Goal: Task Accomplishment & Management: Use online tool/utility

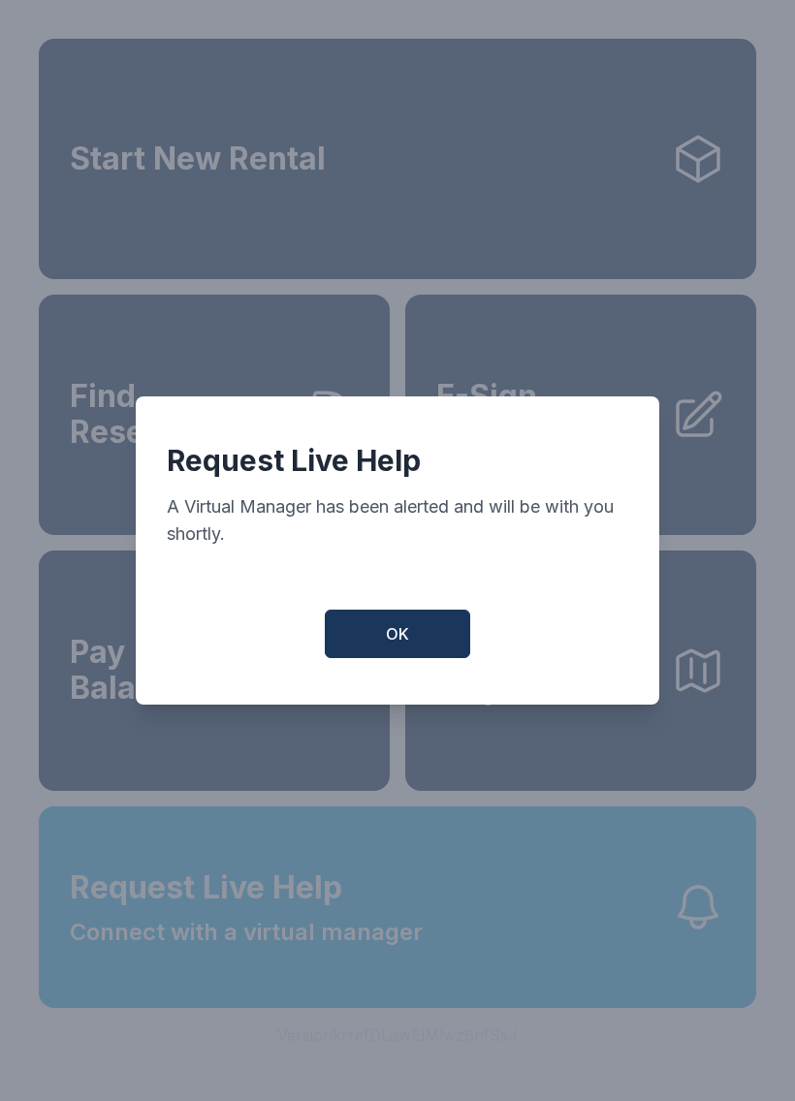
click at [395, 646] on span "OK" at bounding box center [397, 633] width 23 height 23
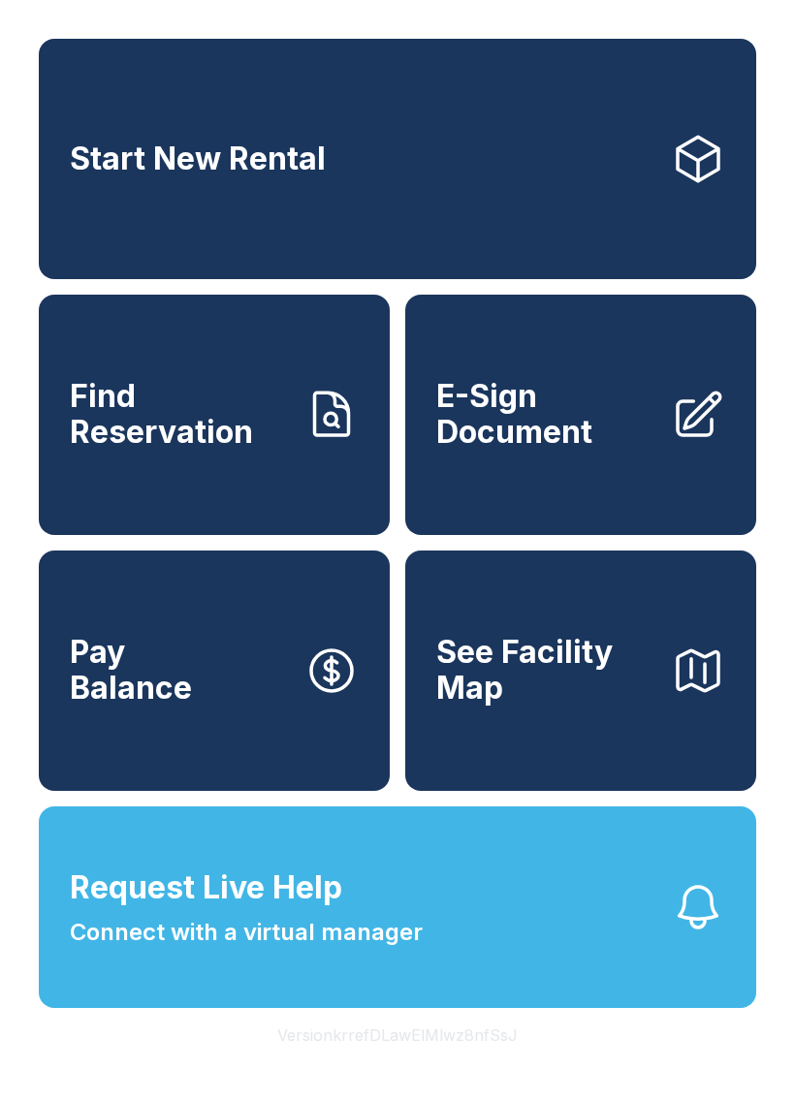
click at [762, 1100] on div "Start New Rental Find Reservation E-Sign Document Pay Balance See Facility Map …" at bounding box center [397, 550] width 795 height 1101
click at [228, 443] on span "Find Reservation" at bounding box center [179, 414] width 219 height 71
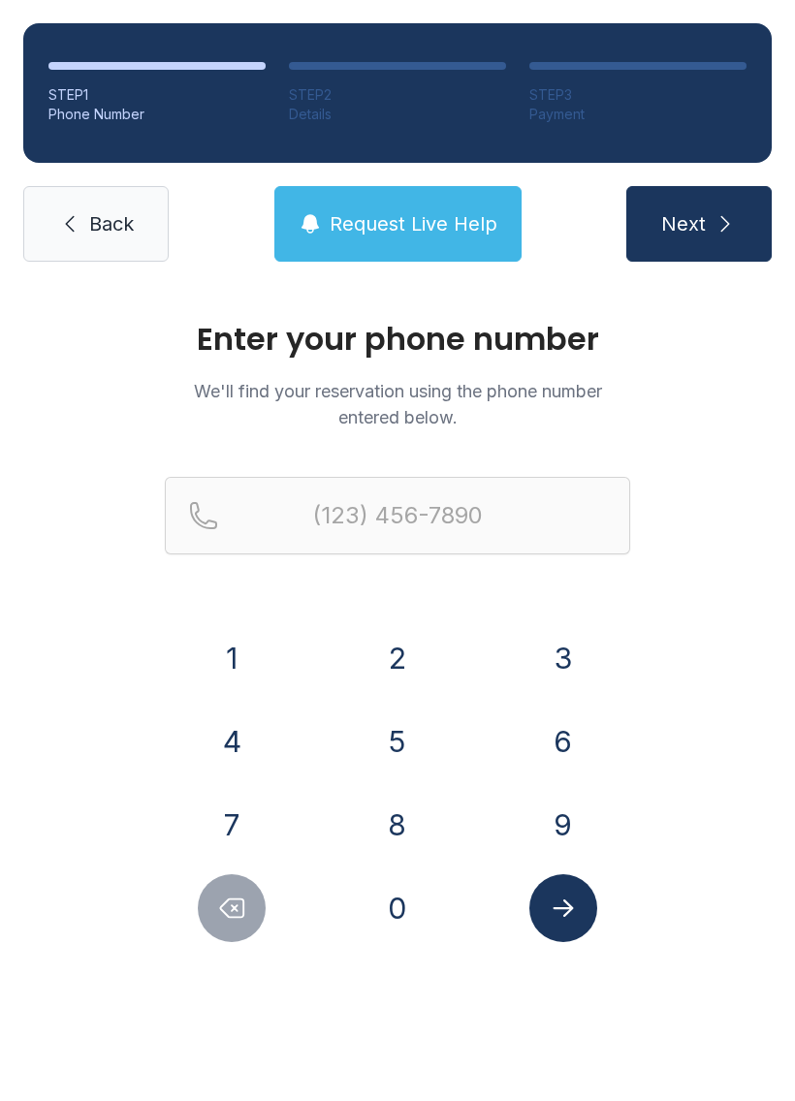
click at [250, 759] on button "4" at bounding box center [232, 742] width 68 height 68
click at [410, 658] on button "2" at bounding box center [398, 658] width 68 height 68
click at [417, 746] on button "5" at bounding box center [398, 742] width 68 height 68
click at [407, 749] on button "5" at bounding box center [398, 742] width 68 height 68
click at [242, 832] on button "7" at bounding box center [232, 825] width 68 height 68
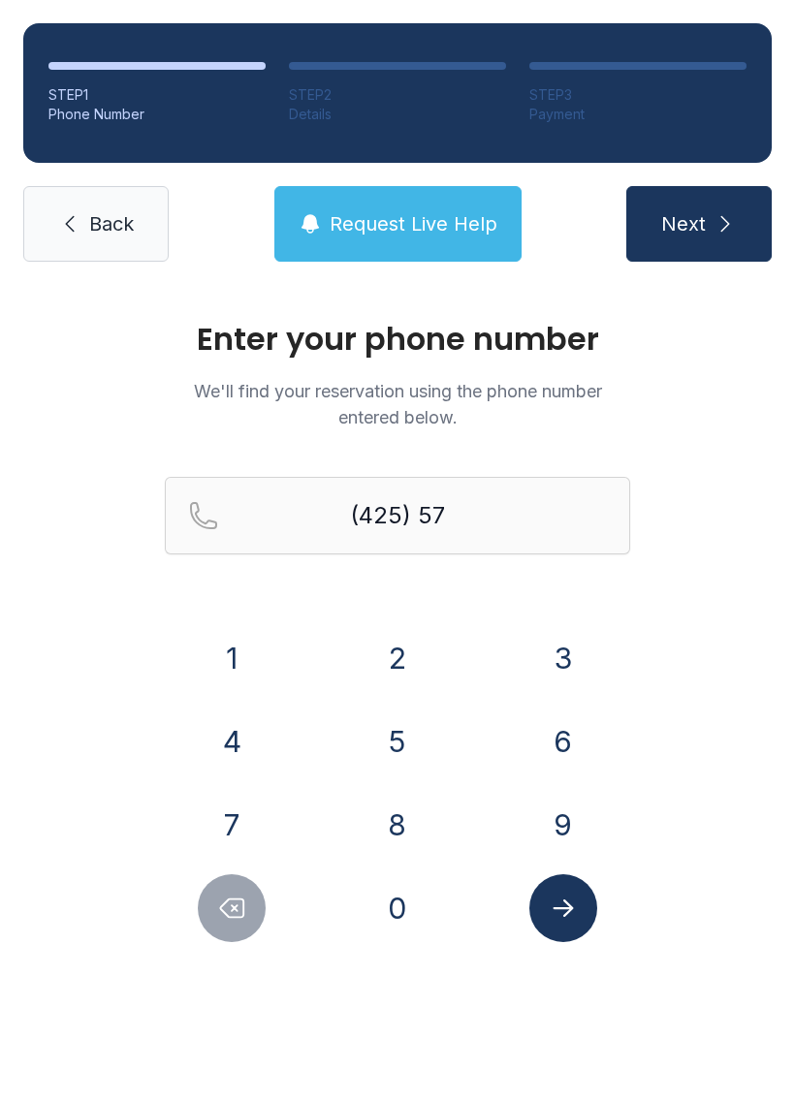
click at [241, 831] on button "7" at bounding box center [232, 825] width 68 height 68
click at [571, 825] on button "9" at bounding box center [563, 825] width 68 height 68
click at [230, 829] on button "7" at bounding box center [232, 825] width 68 height 68
click at [241, 748] on button "4" at bounding box center [232, 742] width 68 height 68
click at [240, 747] on button "4" at bounding box center [232, 742] width 68 height 68
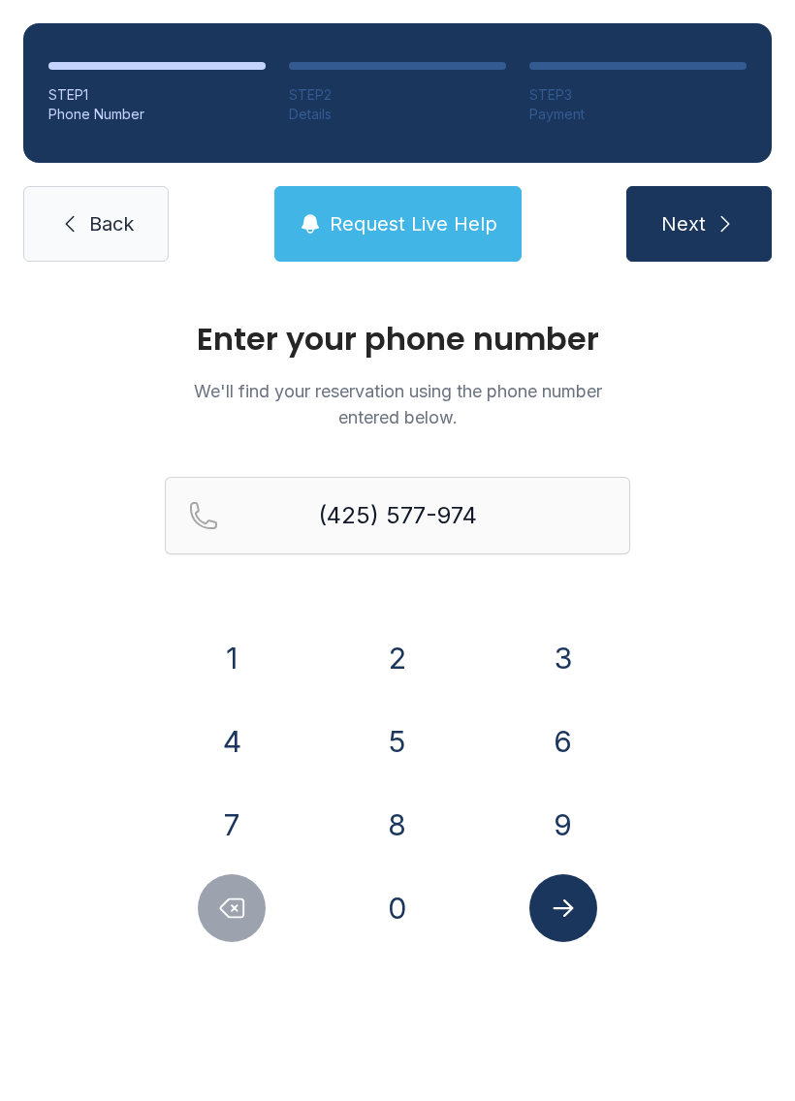
type input "[PHONE_NUMBER]"
click at [726, 238] on button "Next" at bounding box center [698, 224] width 145 height 76
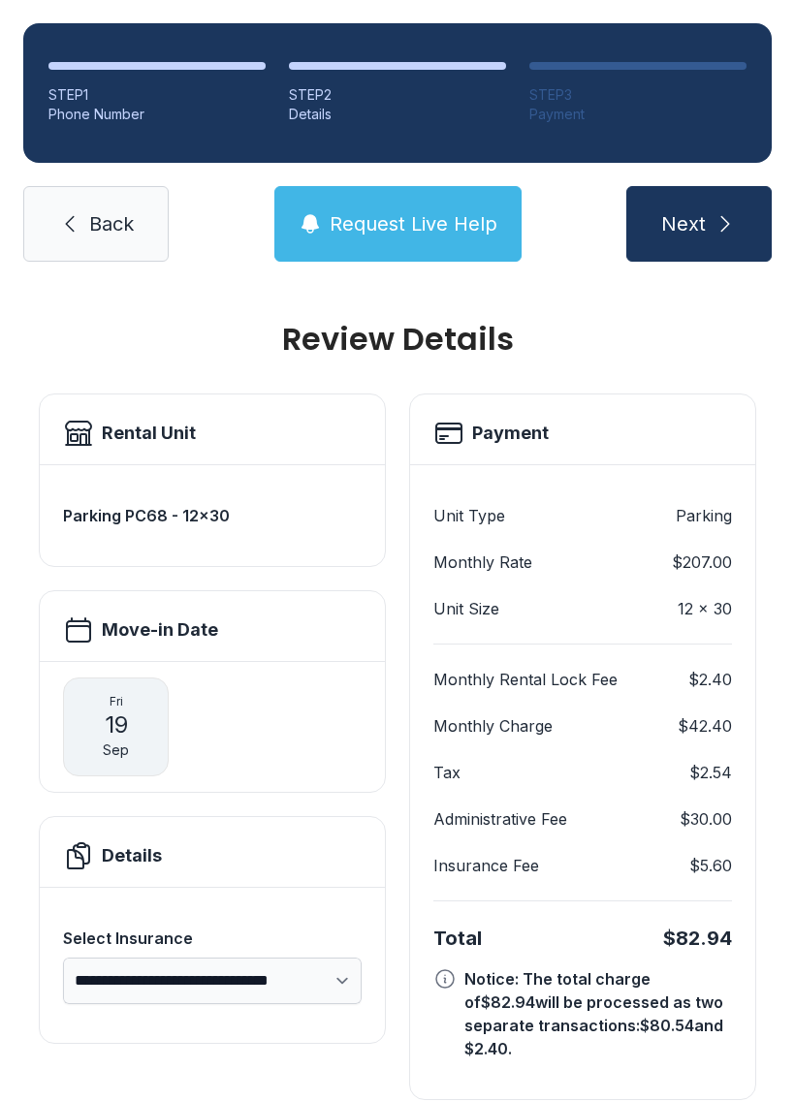
click at [262, 622] on div "Move-in Date" at bounding box center [212, 630] width 299 height 31
click at [712, 224] on button "Next" at bounding box center [698, 224] width 145 height 76
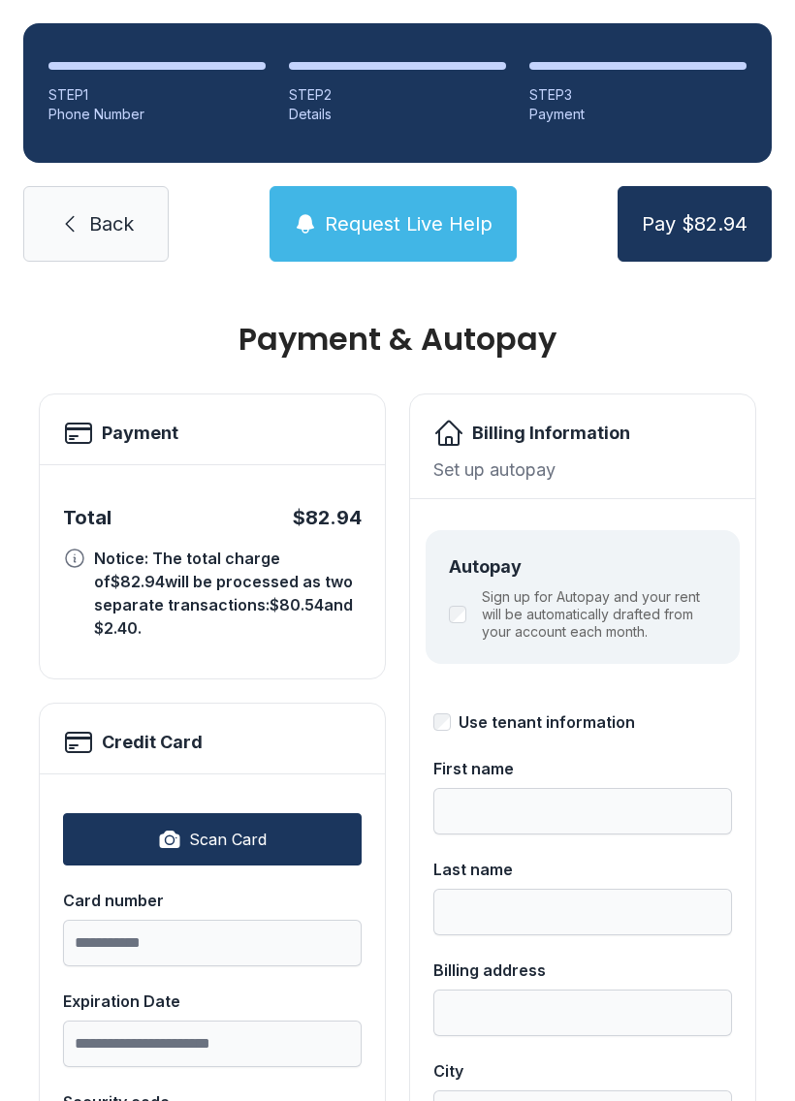
click at [85, 218] on link "Back" at bounding box center [95, 224] width 145 height 76
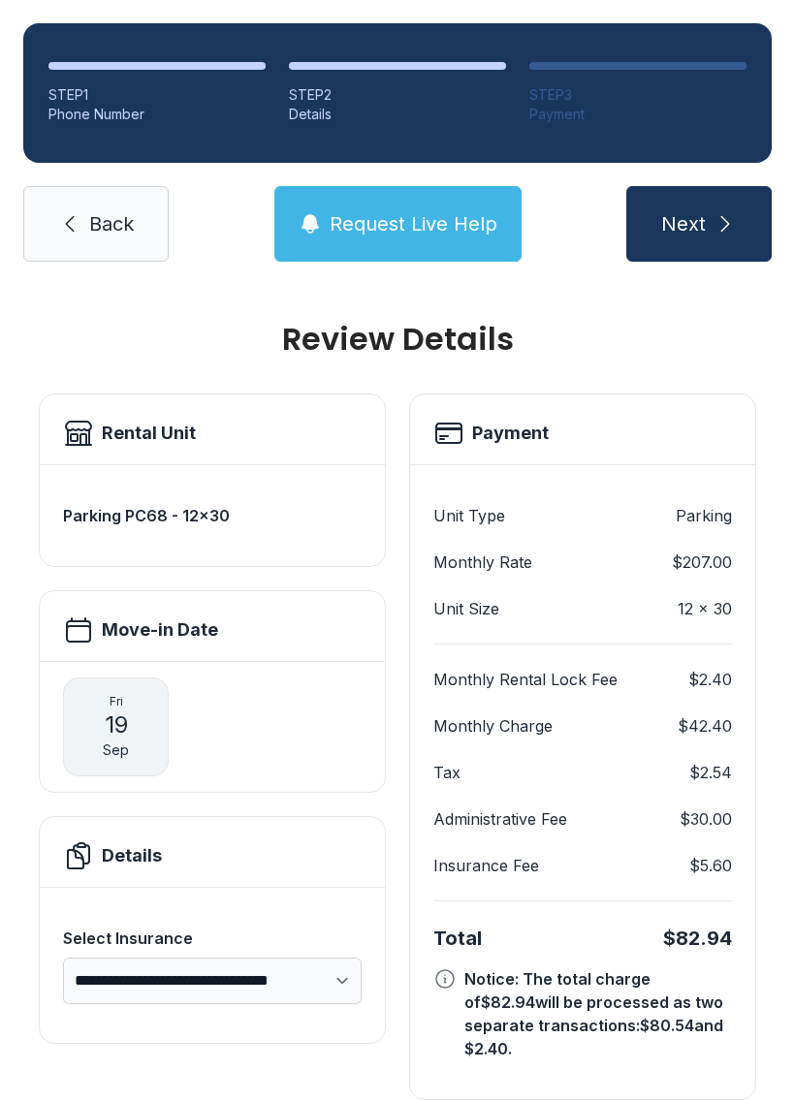
click at [115, 222] on span "Back" at bounding box center [111, 223] width 45 height 27
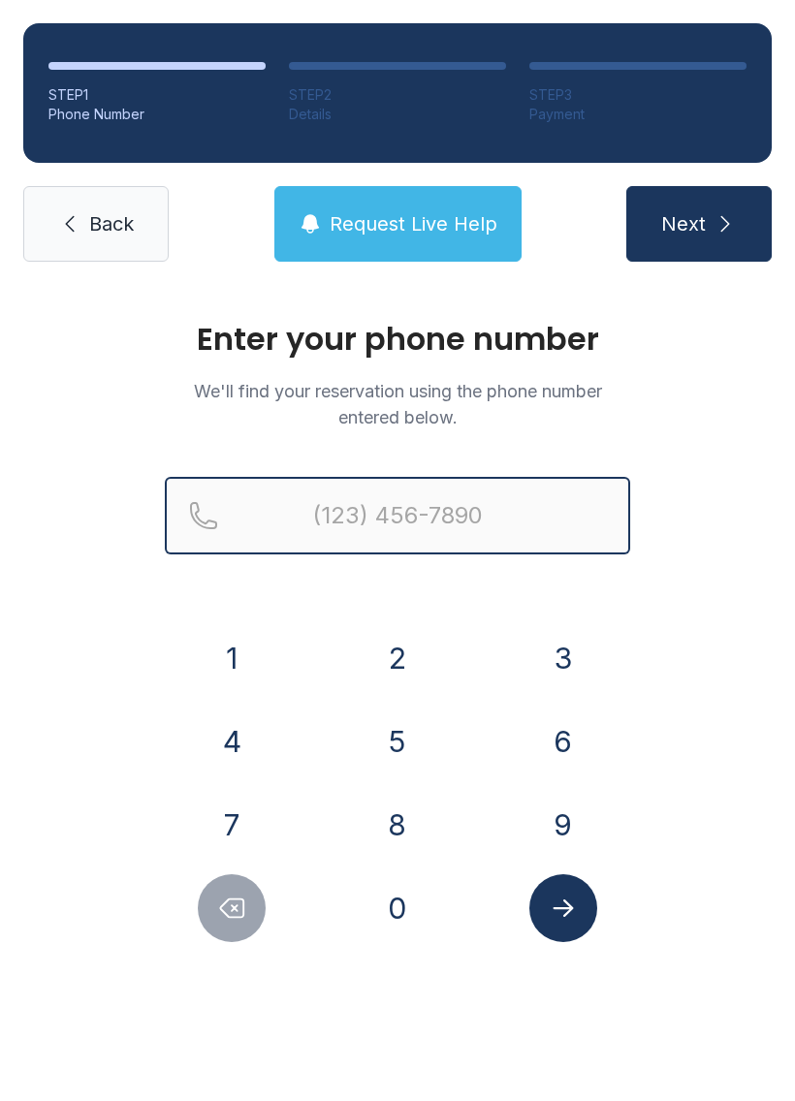
click at [541, 497] on input "Reservation phone number" at bounding box center [397, 516] width 465 height 78
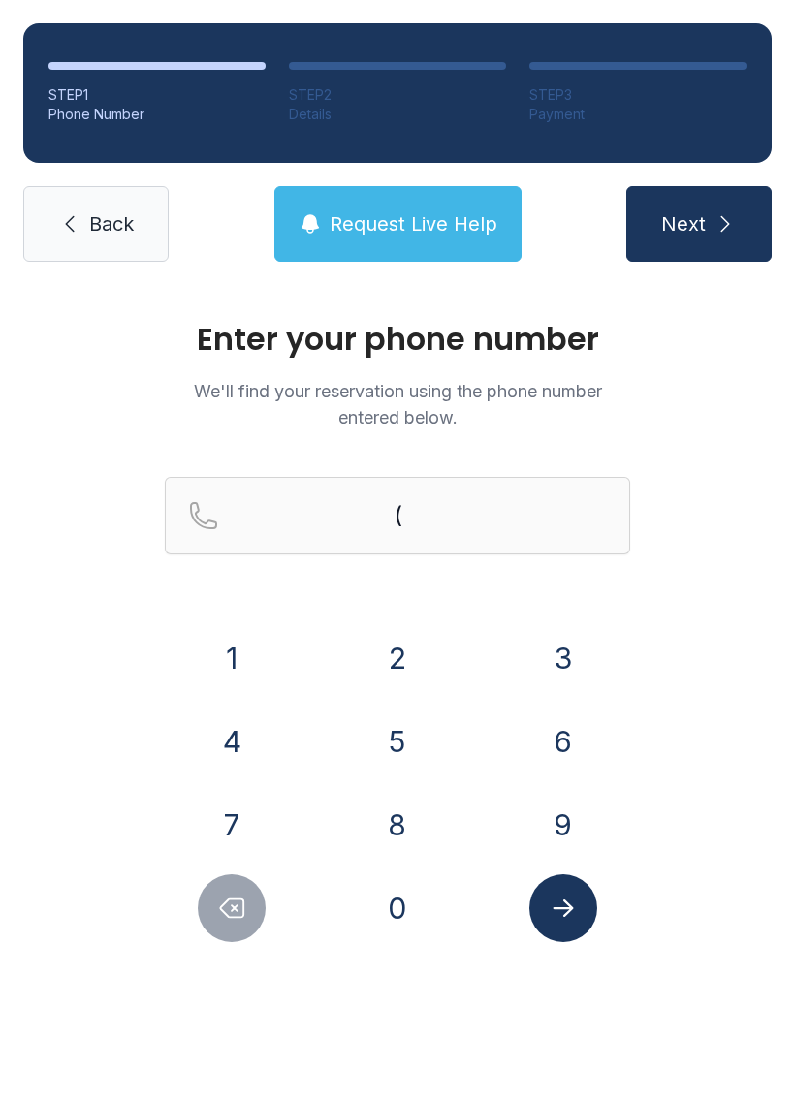
click at [240, 752] on button "4" at bounding box center [232, 742] width 68 height 68
click at [396, 637] on button "2" at bounding box center [398, 658] width 68 height 68
click at [407, 738] on button "5" at bounding box center [398, 742] width 68 height 68
click at [401, 748] on button "5" at bounding box center [398, 742] width 68 height 68
click at [224, 812] on button "7" at bounding box center [232, 825] width 68 height 68
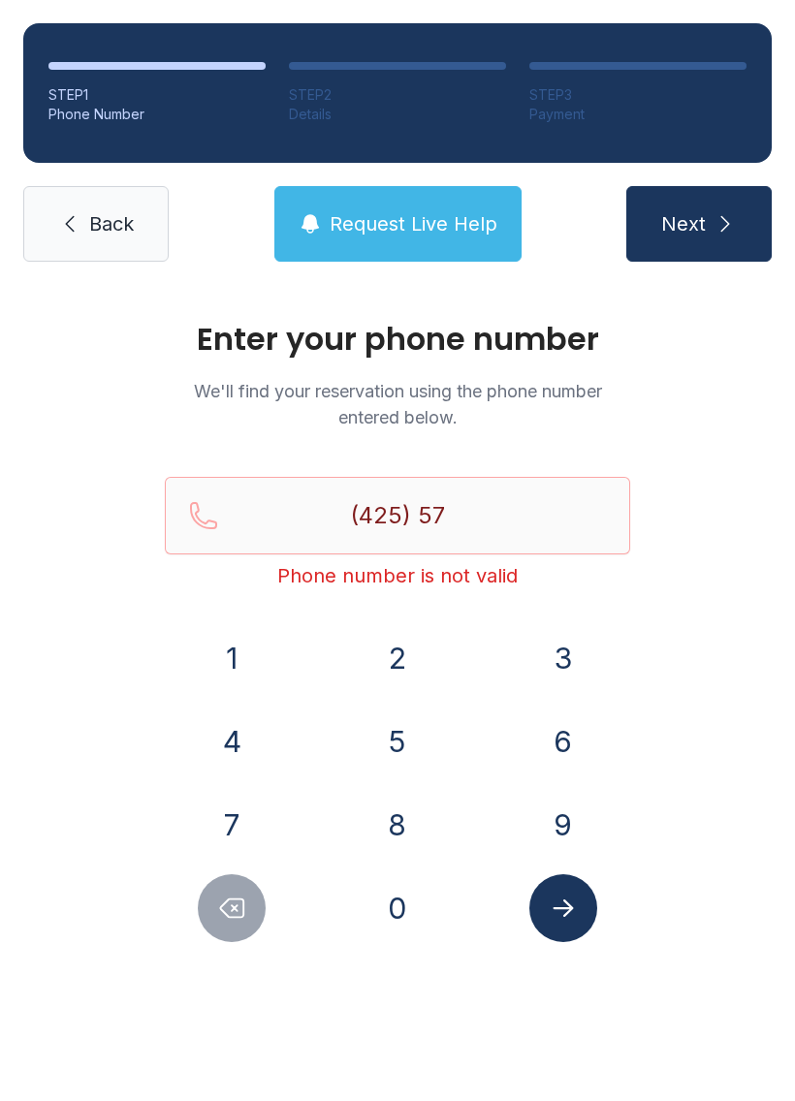
click at [231, 836] on button "7" at bounding box center [232, 825] width 68 height 68
click at [566, 824] on button "9" at bounding box center [563, 825] width 68 height 68
click at [218, 824] on button "7" at bounding box center [232, 825] width 68 height 68
click at [242, 745] on button "4" at bounding box center [232, 742] width 68 height 68
click at [238, 742] on button "4" at bounding box center [232, 742] width 68 height 68
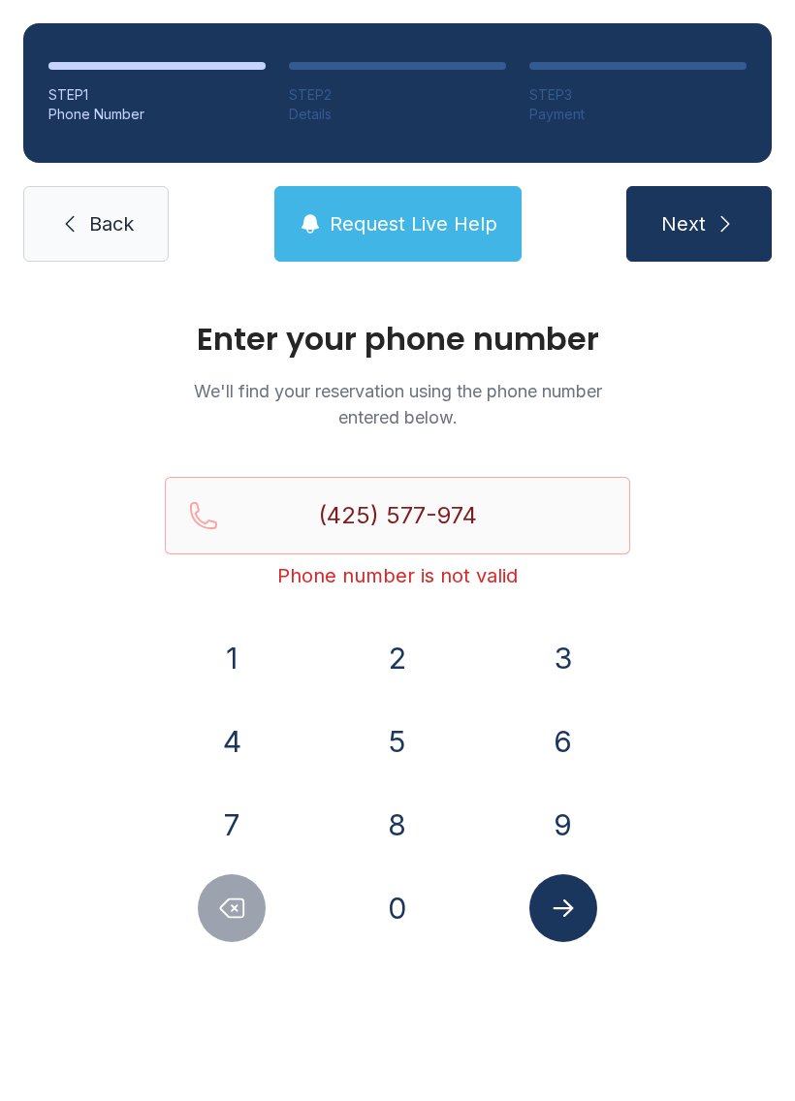
type input "[PHONE_NUMBER]"
click at [591, 921] on button "Submit lookup form" at bounding box center [563, 909] width 68 height 68
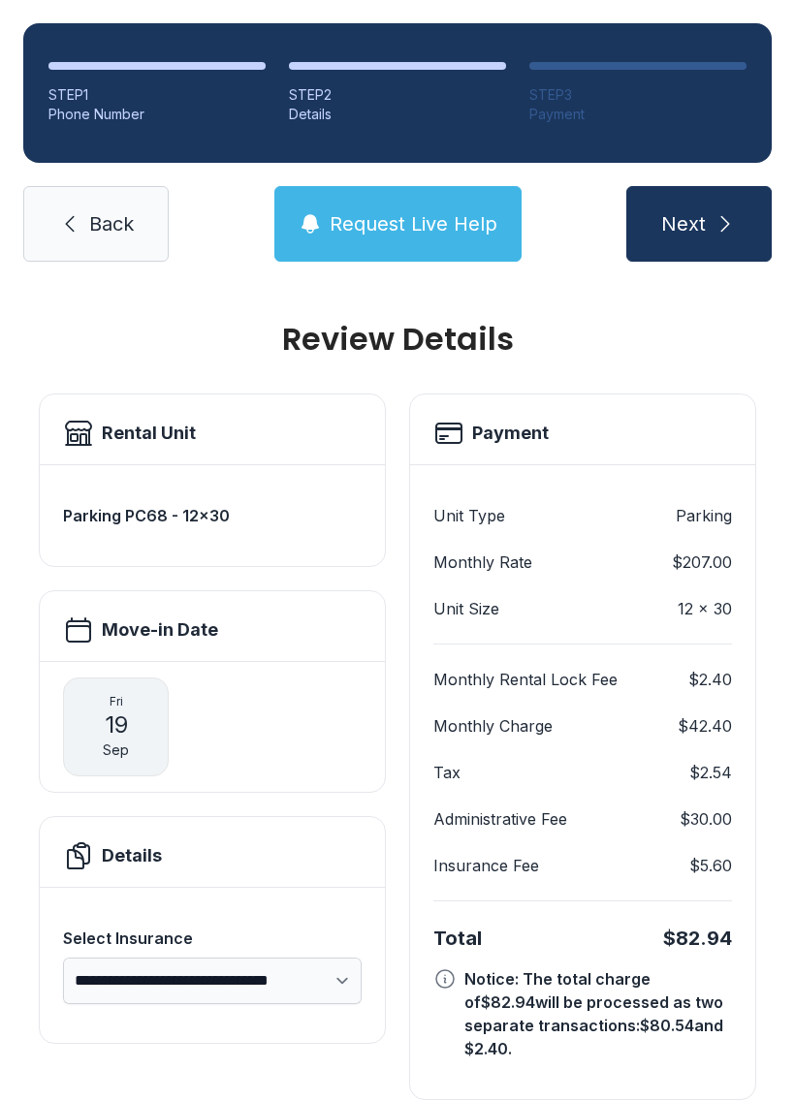
click at [113, 227] on span "Back" at bounding box center [111, 223] width 45 height 27
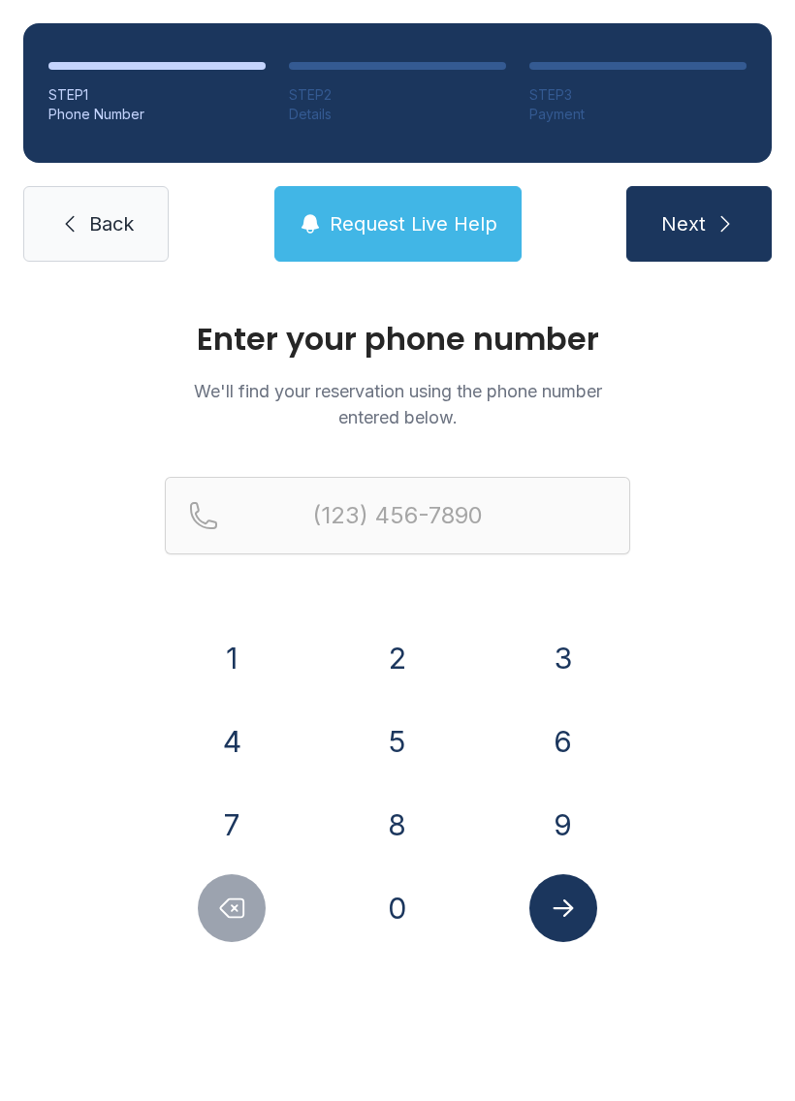
click at [114, 214] on span "Back" at bounding box center [111, 223] width 45 height 27
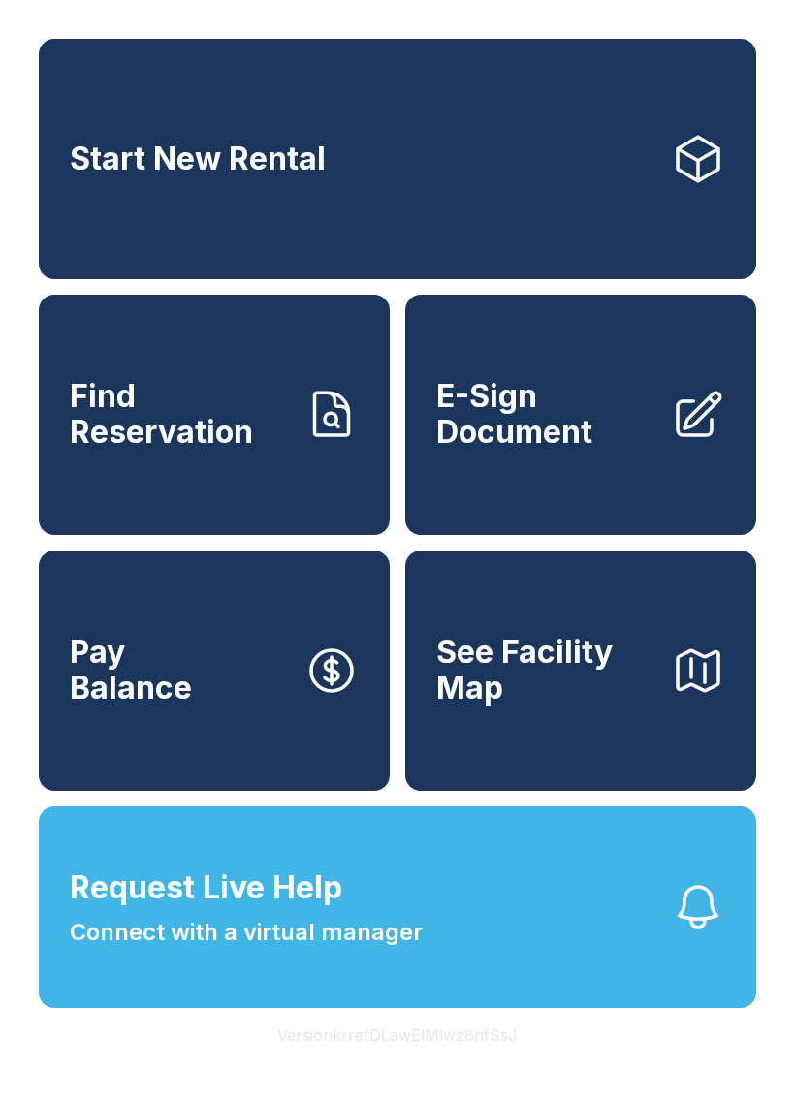
click at [585, 414] on span "E-Sign Document" at bounding box center [545, 414] width 219 height 71
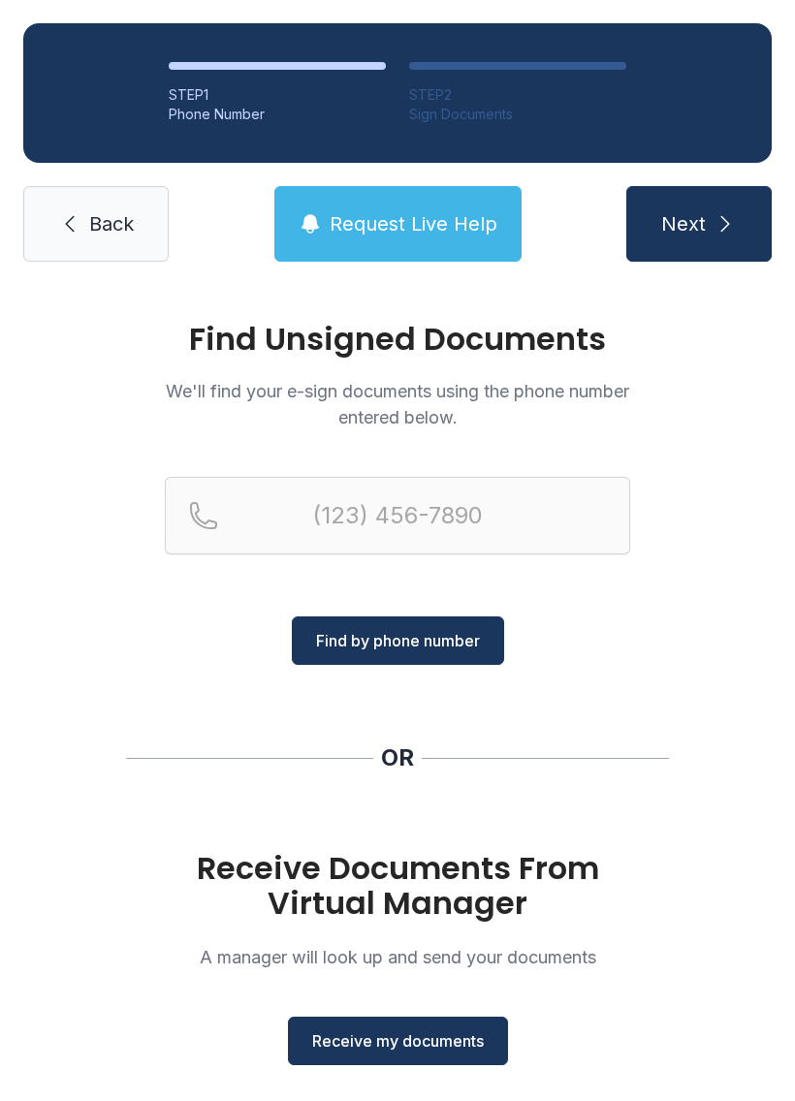
click at [448, 1039] on span "Receive my documents" at bounding box center [398, 1041] width 172 height 23
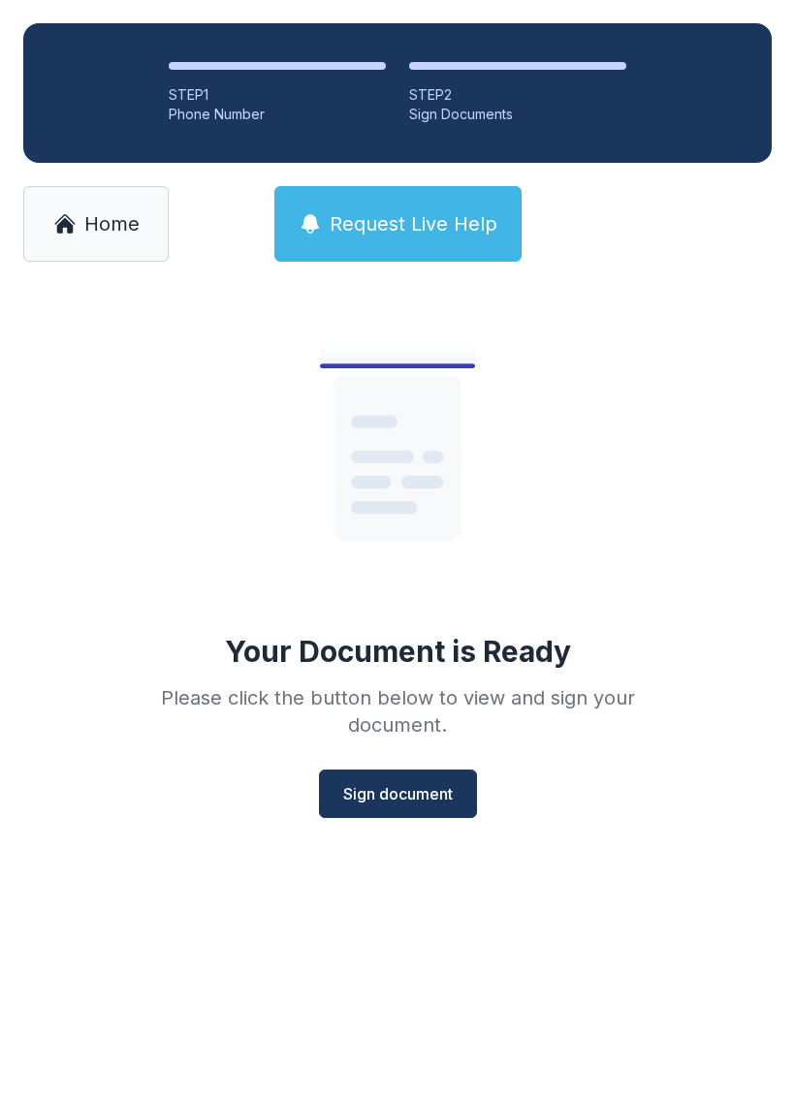
click at [419, 770] on button "Sign document" at bounding box center [398, 794] width 158 height 48
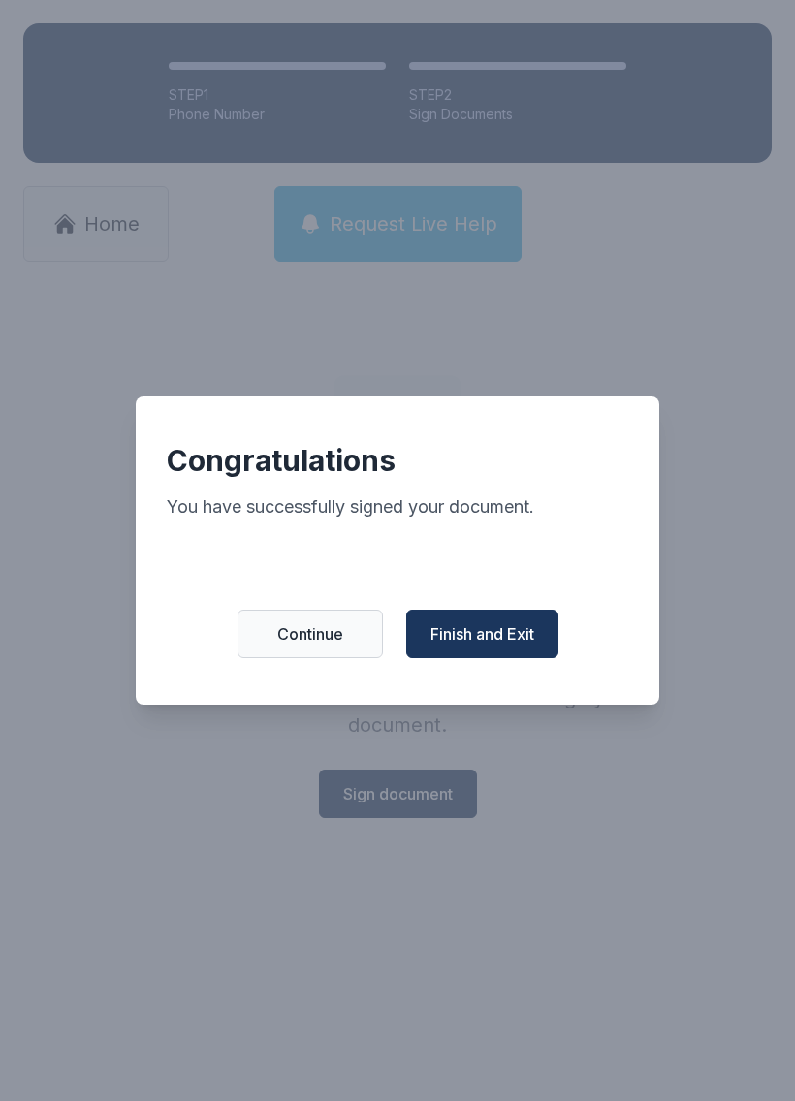
click at [502, 639] on span "Finish and Exit" at bounding box center [482, 633] width 104 height 23
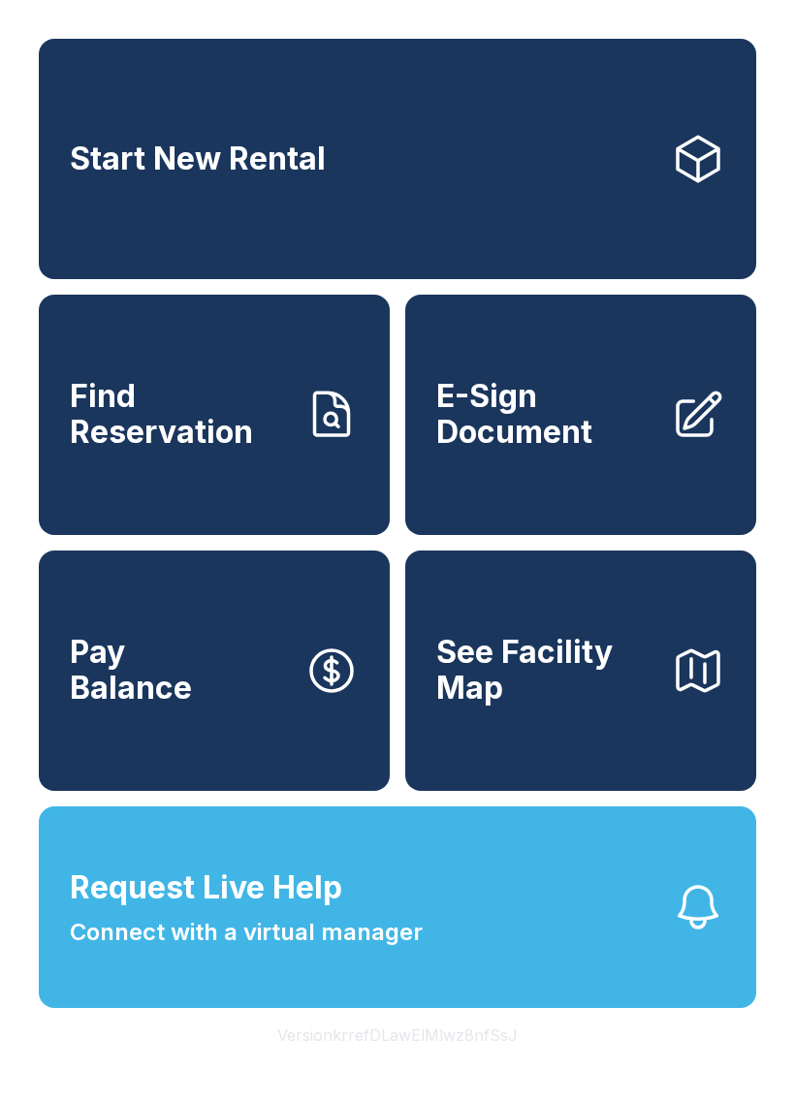
click at [589, 444] on span "E-Sign Document" at bounding box center [545, 414] width 219 height 71
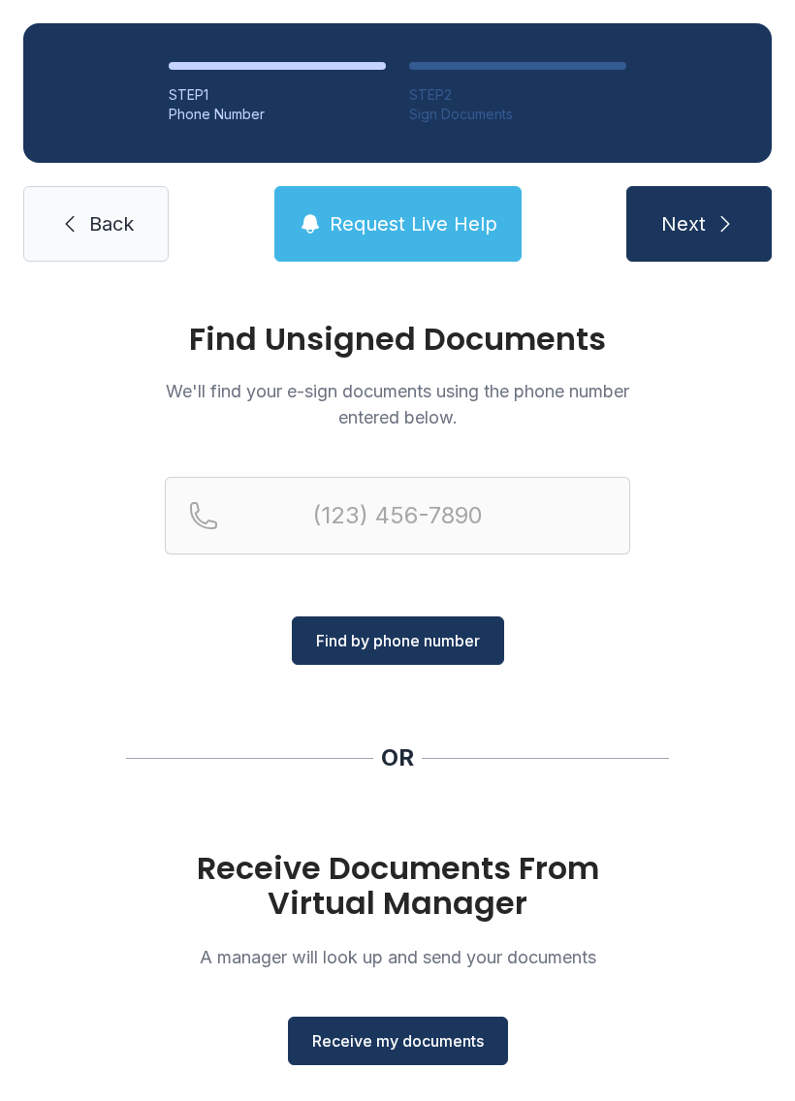
click at [420, 1034] on span "Receive my documents" at bounding box center [398, 1041] width 172 height 23
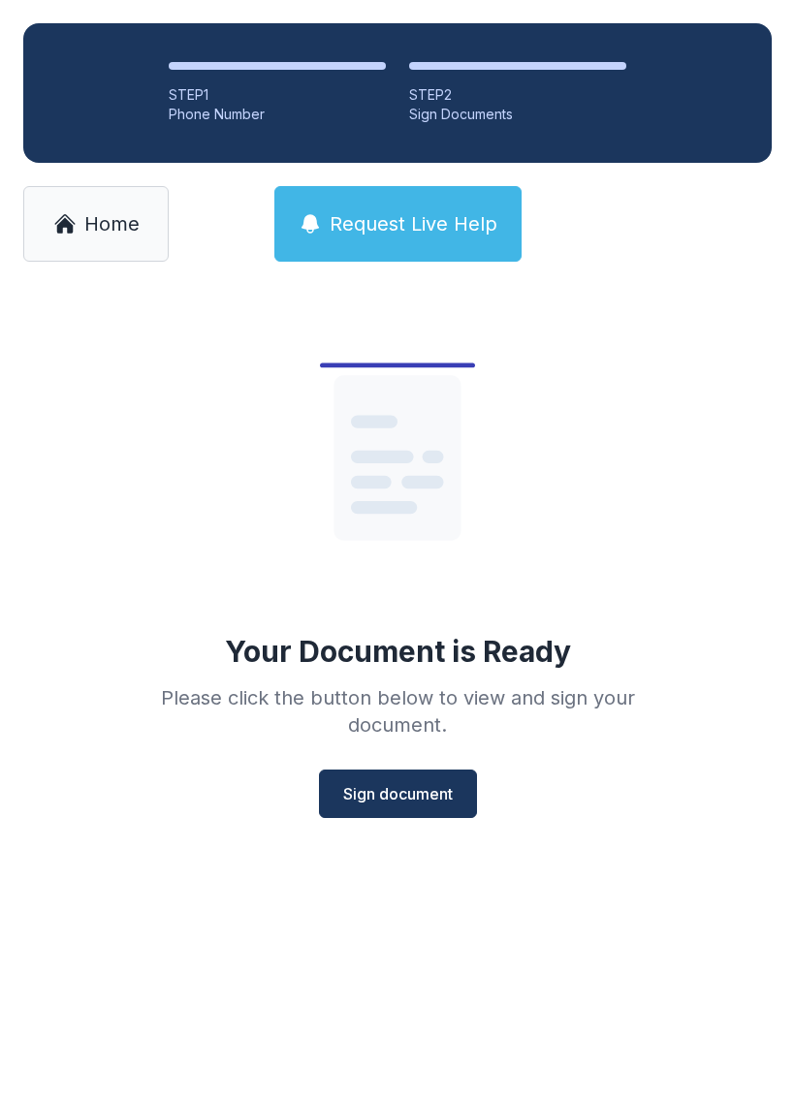
click at [413, 790] on span "Sign document" at bounding box center [398, 793] width 110 height 23
